Goal: Task Accomplishment & Management: Manage account settings

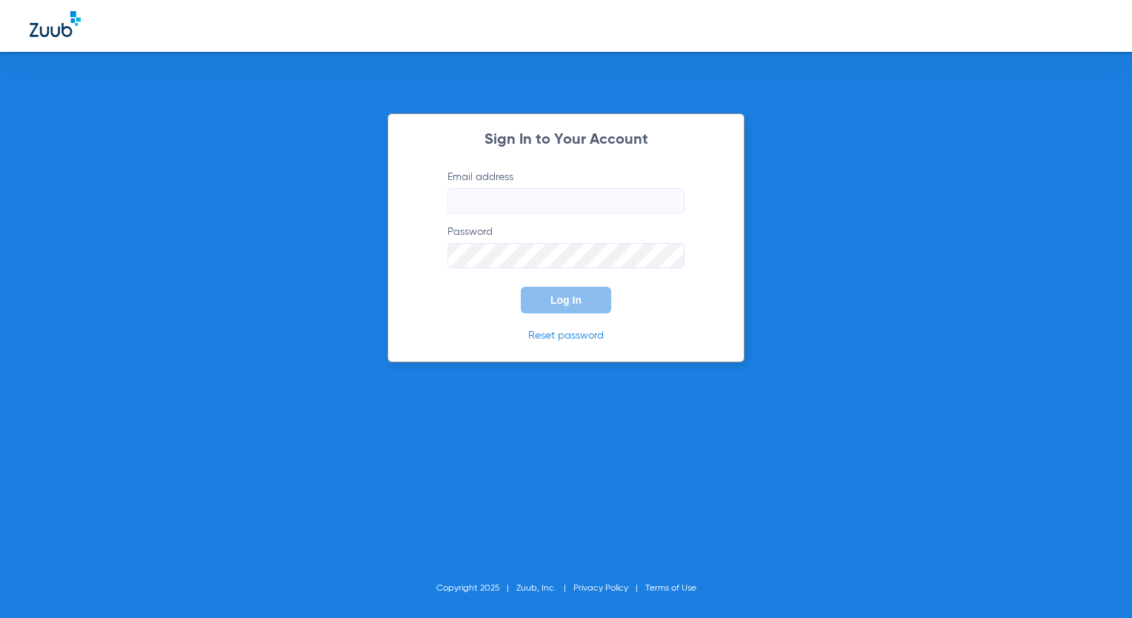
type input "[EMAIL_ADDRESS][DOMAIN_NAME]"
click at [556, 296] on span "Log In" at bounding box center [565, 300] width 31 height 12
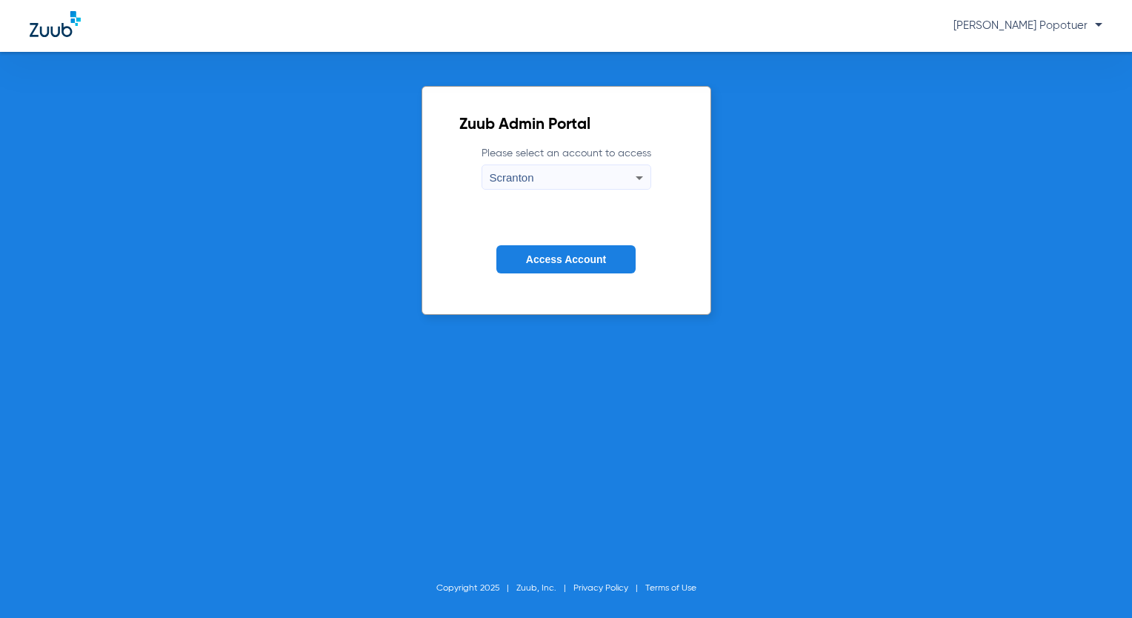
click at [607, 182] on div "Scranton" at bounding box center [563, 177] width 146 height 25
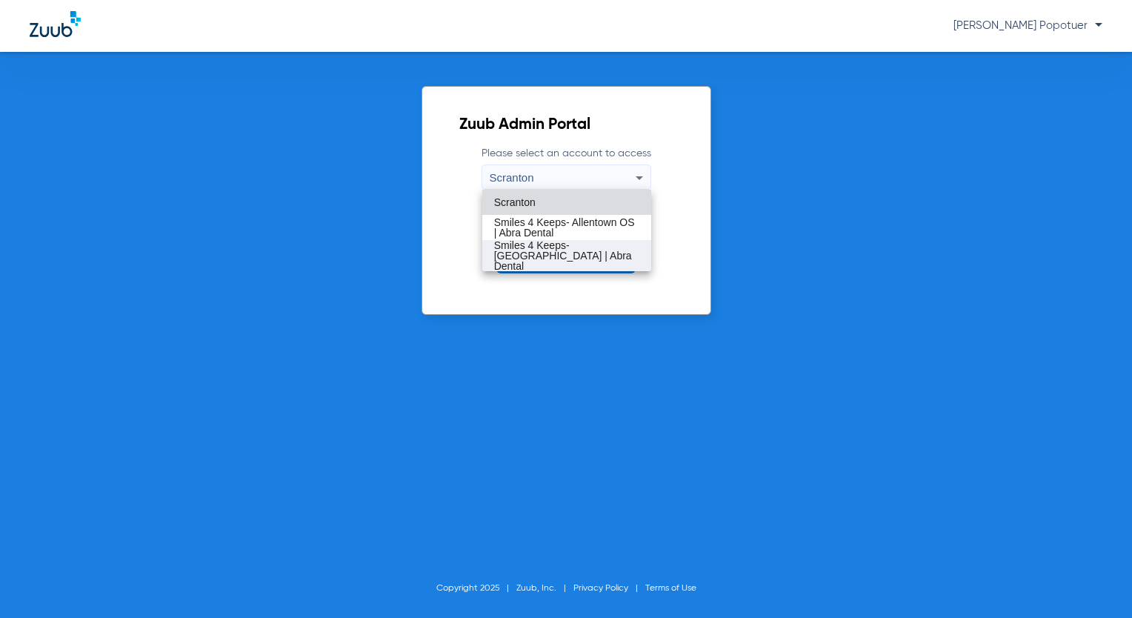
click at [610, 256] on span "Smiles 4 Keeps- [GEOGRAPHIC_DATA] | Abra Dental" at bounding box center [566, 255] width 145 height 31
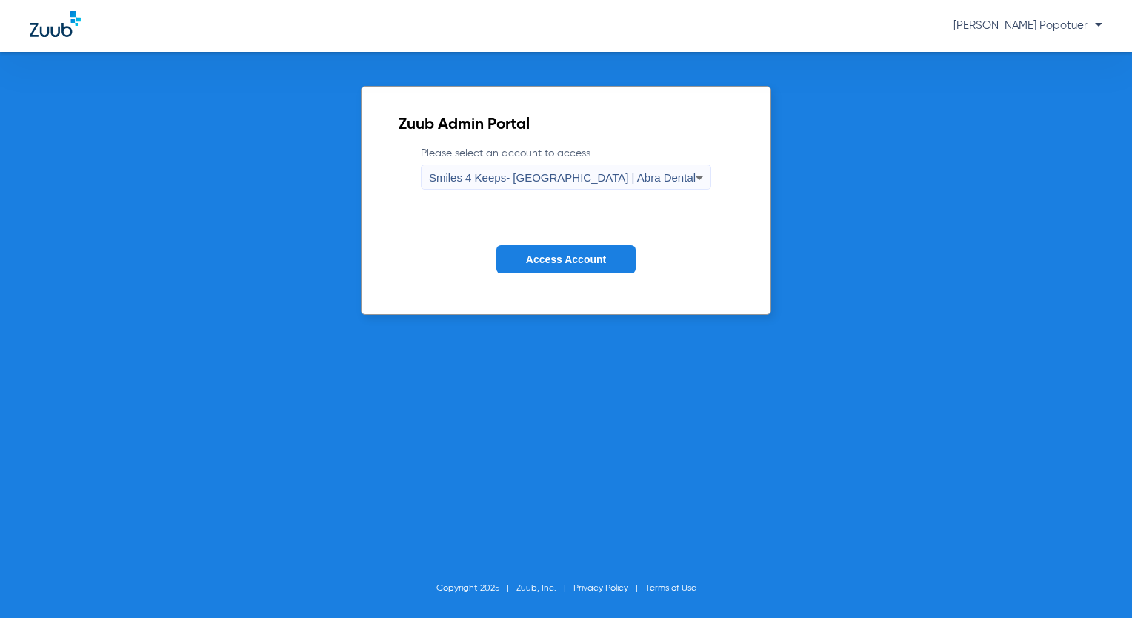
click at [610, 256] on button "Access Account" at bounding box center [565, 259] width 139 height 29
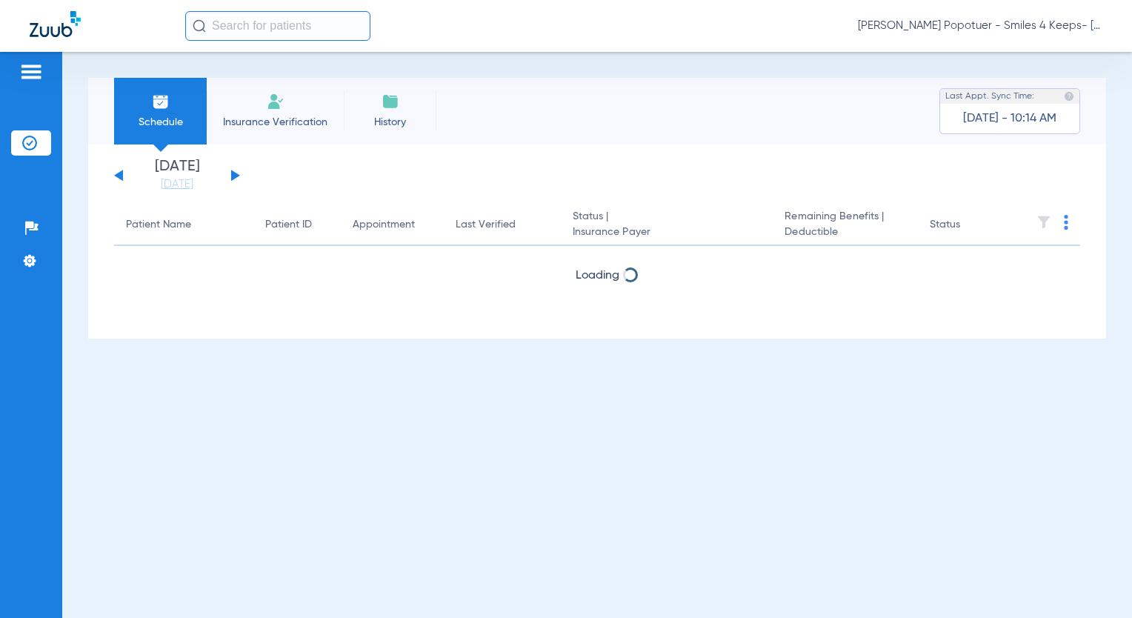
click at [234, 176] on button at bounding box center [235, 175] width 9 height 11
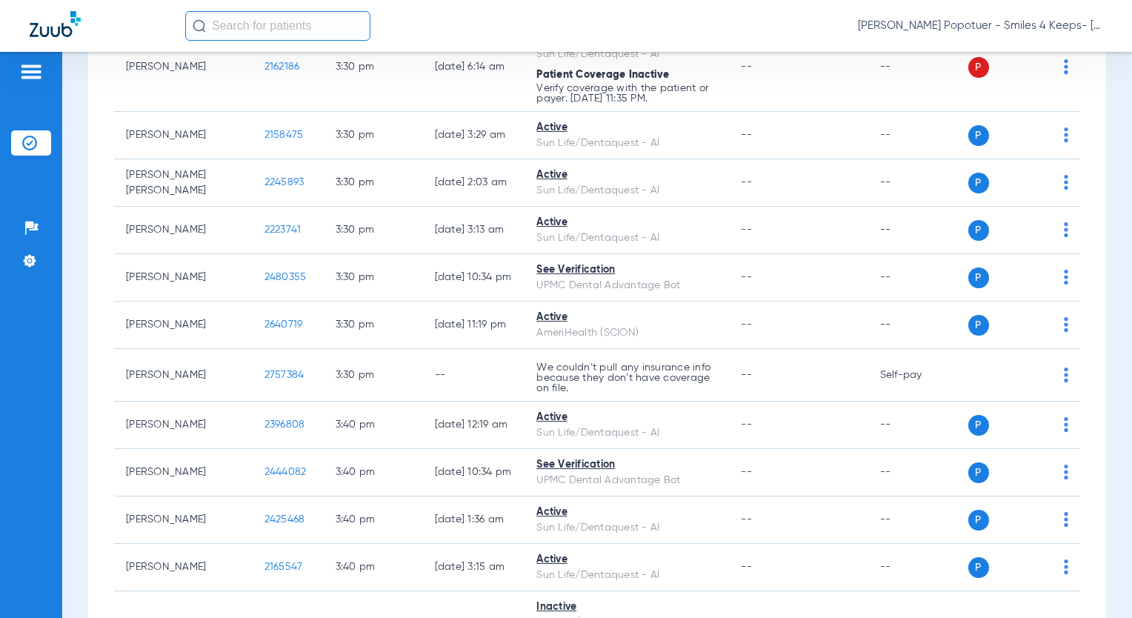
scroll to position [14033, 0]
